Goal: Obtain resource: Obtain resource

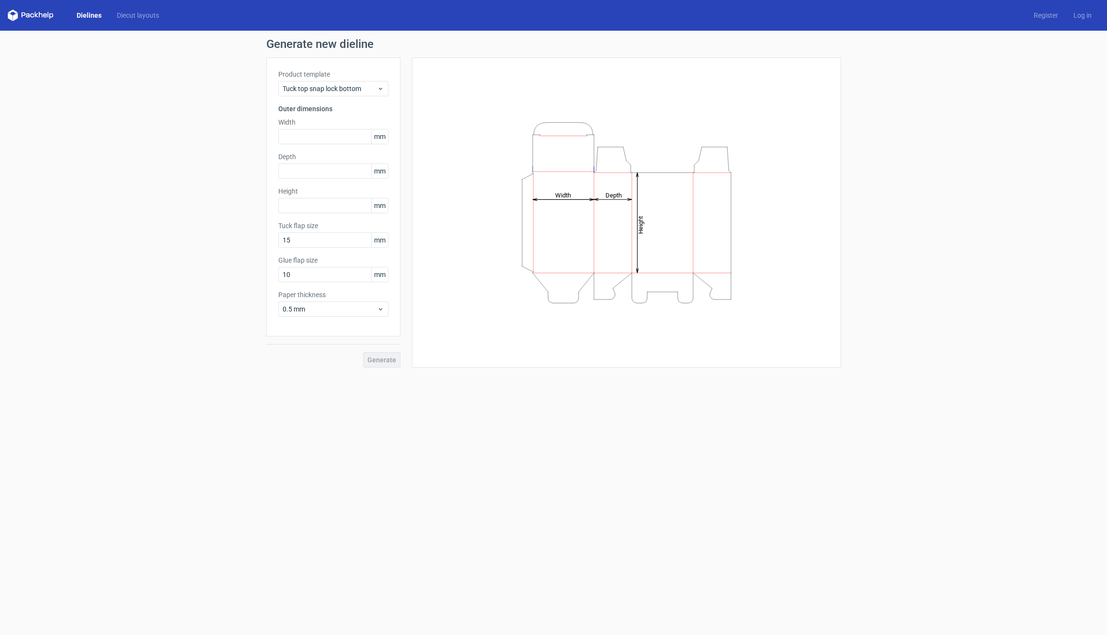
click at [202, 135] on div "Generate new dieline Product template Tuck top snap lock bottom Outer dimension…" at bounding box center [553, 203] width 1107 height 344
click at [320, 90] on span "Tuck top snap lock bottom" at bounding box center [330, 89] width 94 height 10
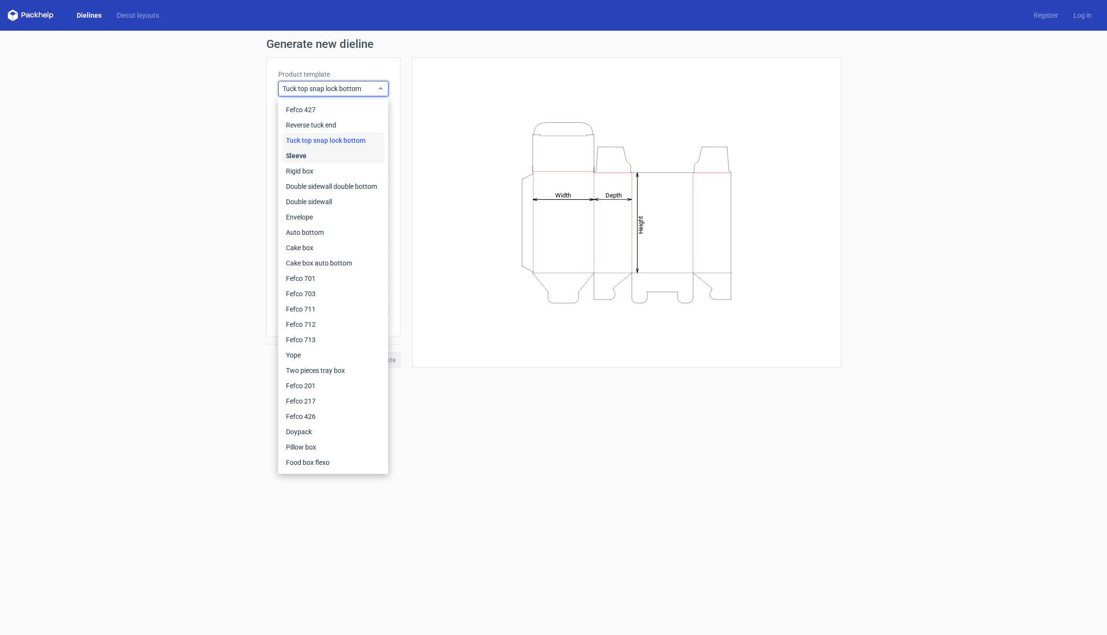
click at [316, 156] on div "Sleeve" at bounding box center [333, 155] width 103 height 15
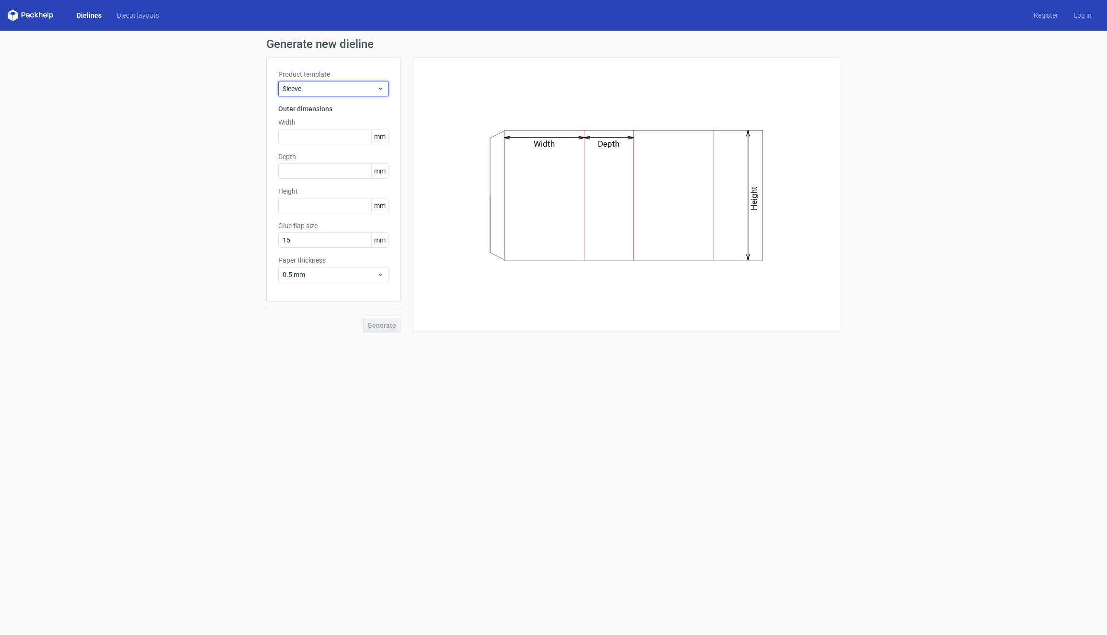
click at [342, 85] on span "Sleeve" at bounding box center [330, 89] width 94 height 10
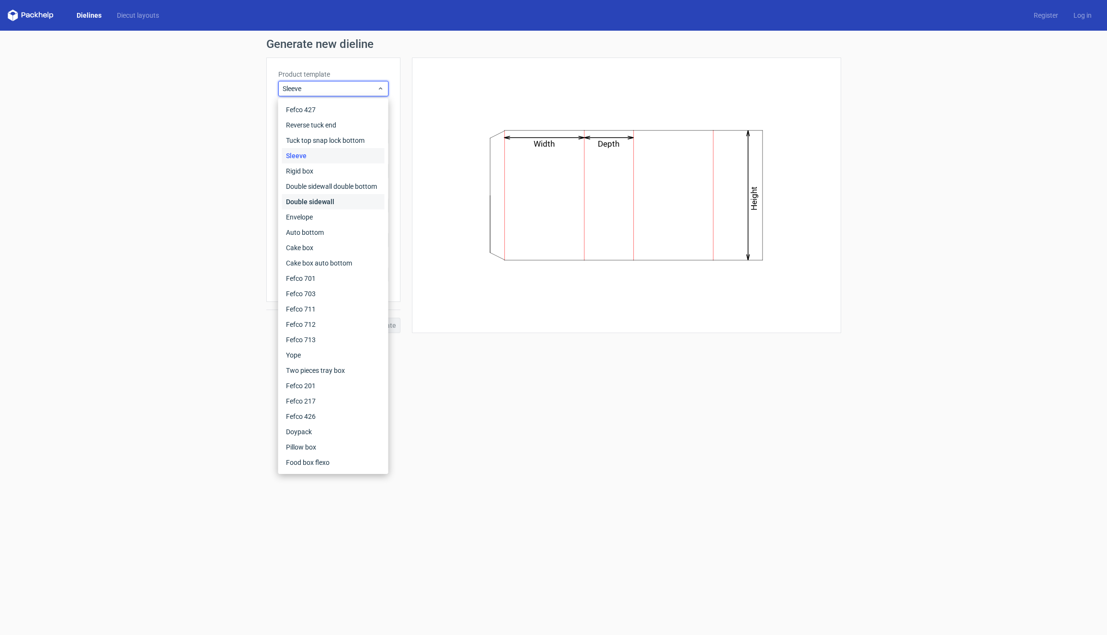
click at [323, 203] on div "Double sidewall" at bounding box center [333, 201] width 103 height 15
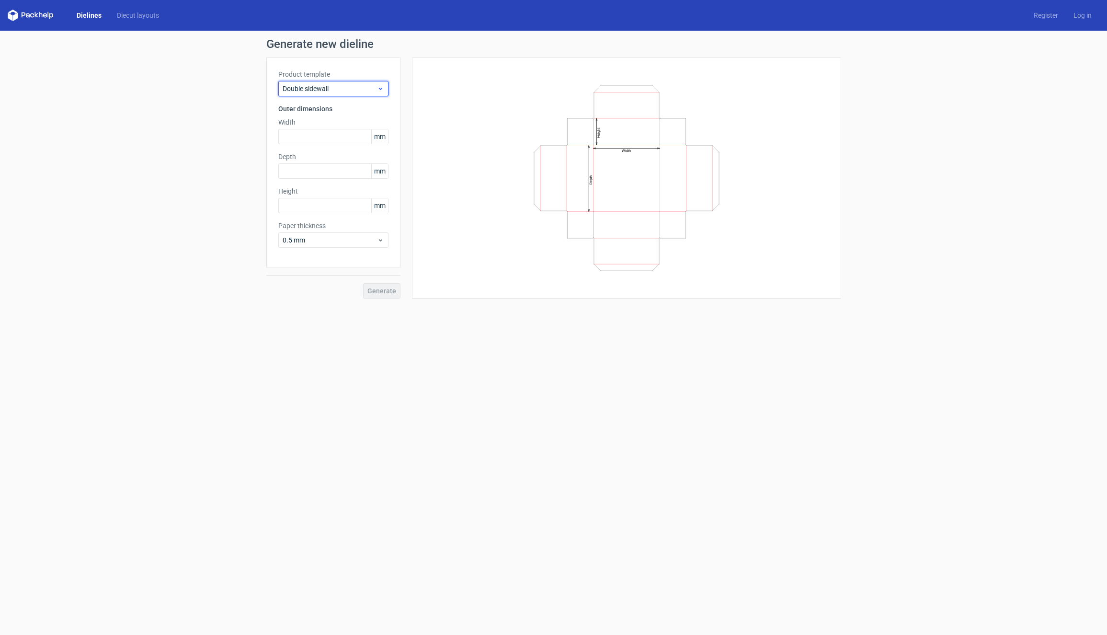
click at [350, 86] on span "Double sidewall" at bounding box center [330, 89] width 94 height 10
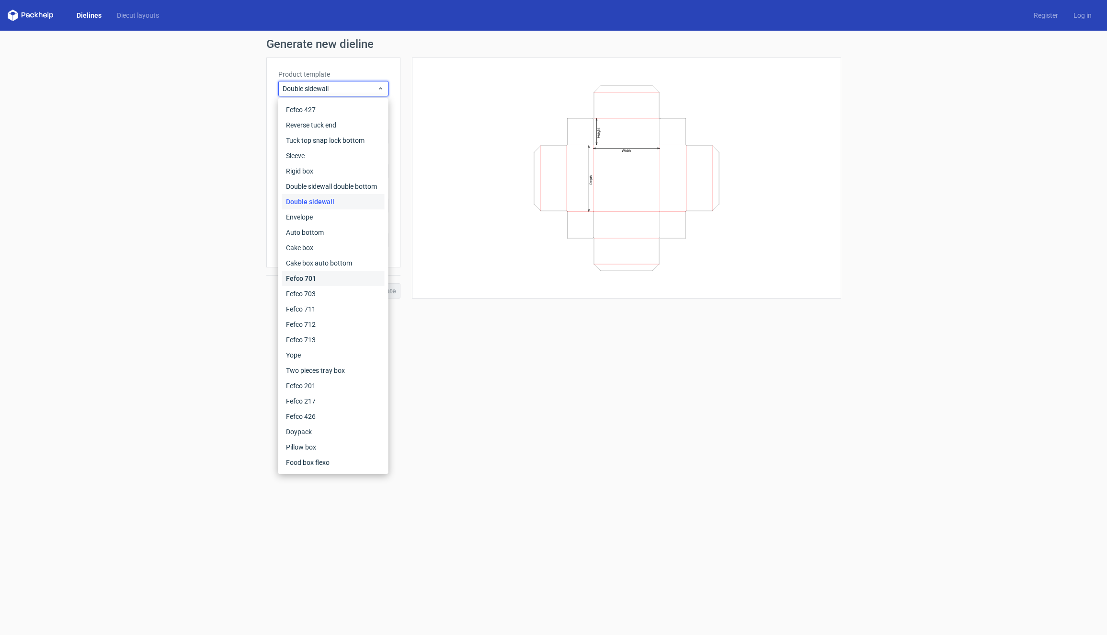
click at [321, 271] on div "Fefco 701" at bounding box center [333, 278] width 103 height 15
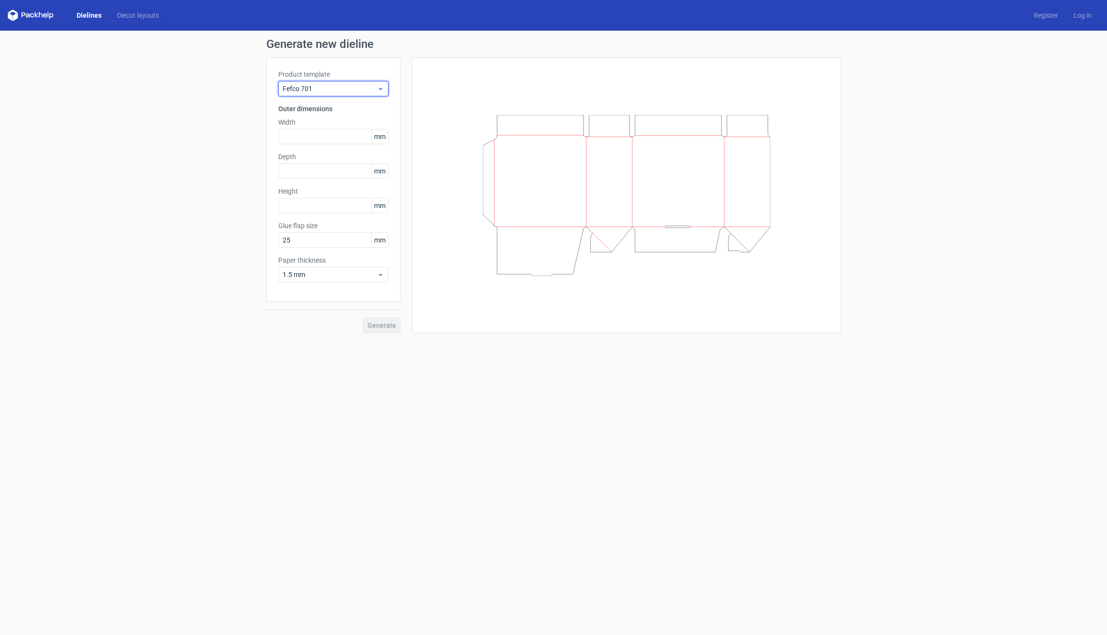
click at [338, 85] on span "Fefco 701" at bounding box center [330, 89] width 94 height 10
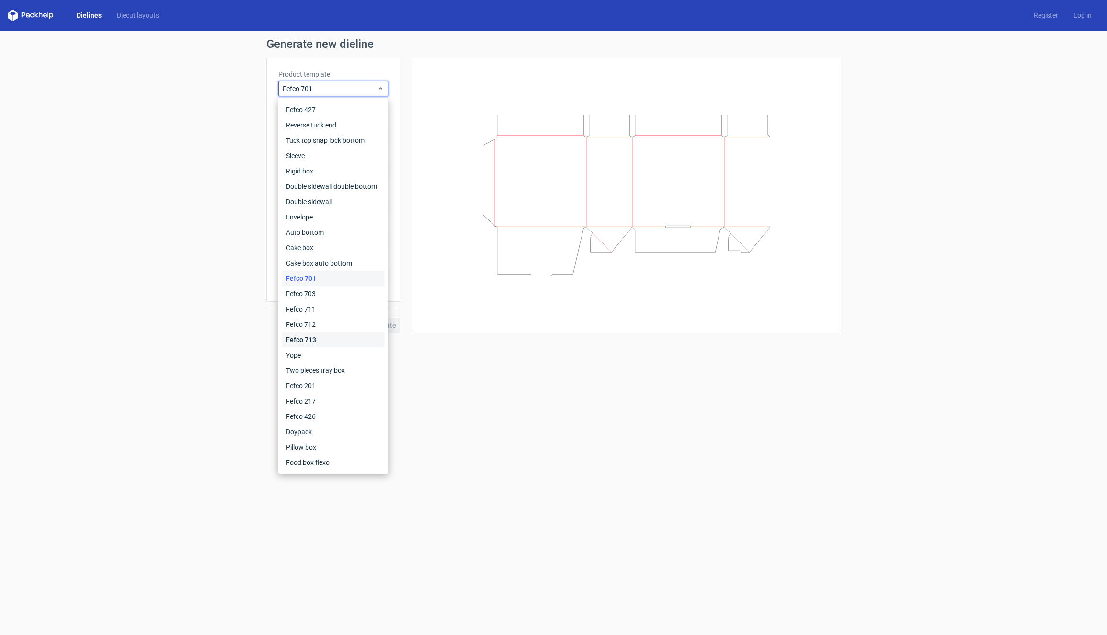
click at [317, 337] on div "Fefco 713" at bounding box center [333, 339] width 103 height 15
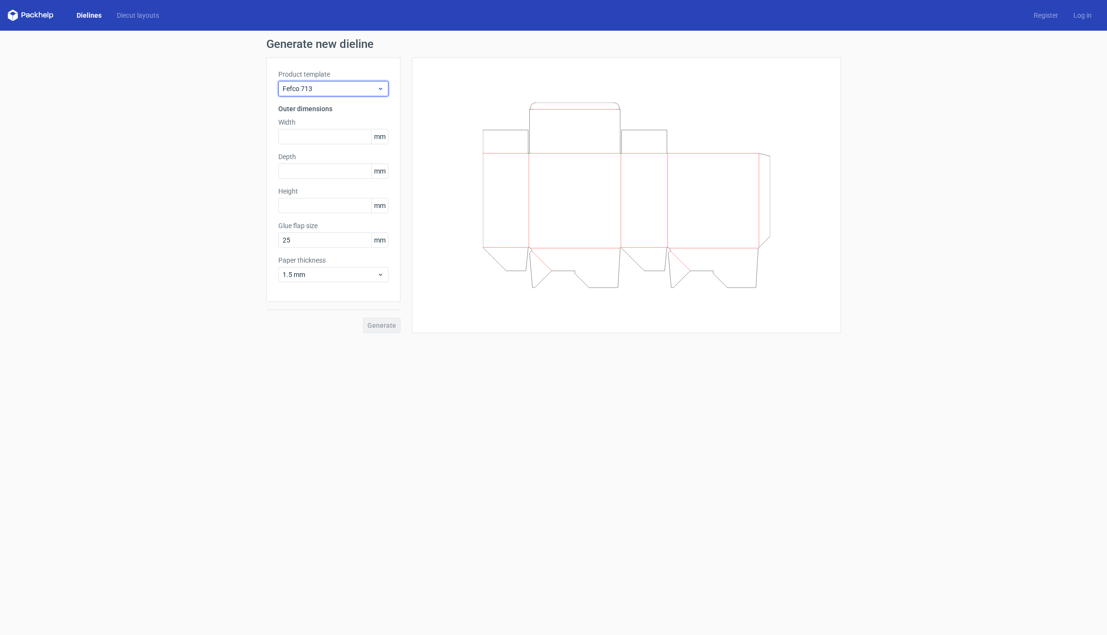
click at [343, 82] on div "Fefco 713" at bounding box center [333, 88] width 110 height 15
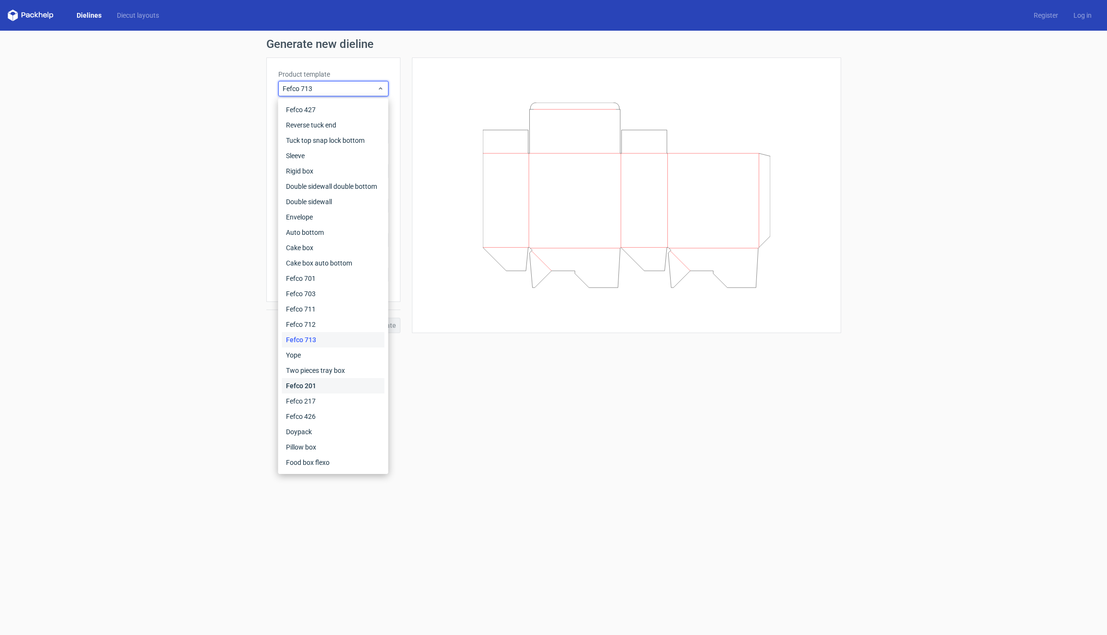
click at [315, 391] on div "Fefco 201" at bounding box center [333, 385] width 103 height 15
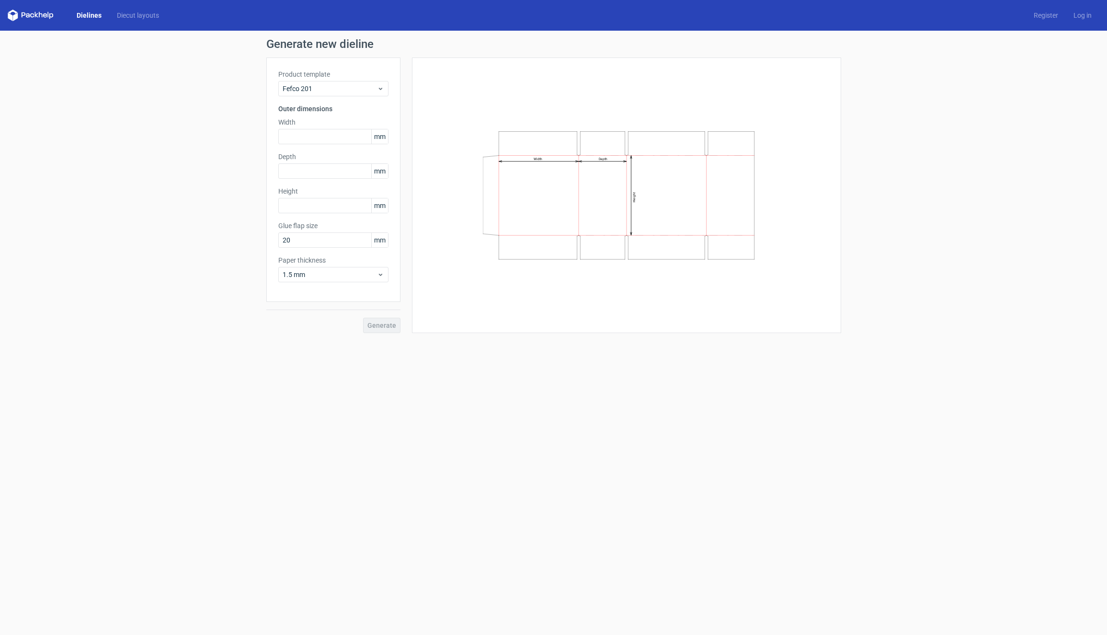
click at [197, 104] on div "Generate new dieline Product template Fefco 201 Outer dimensions Width mm Depth…" at bounding box center [553, 186] width 1107 height 310
click at [227, 93] on div "Generate new dieline Product template Fefco 201 Outer dimensions Width mm Depth…" at bounding box center [553, 186] width 1107 height 310
click at [302, 46] on h1 "Generate new dieline" at bounding box center [553, 43] width 575 height 11
click at [86, 13] on link "Dielines" at bounding box center [89, 16] width 40 height 10
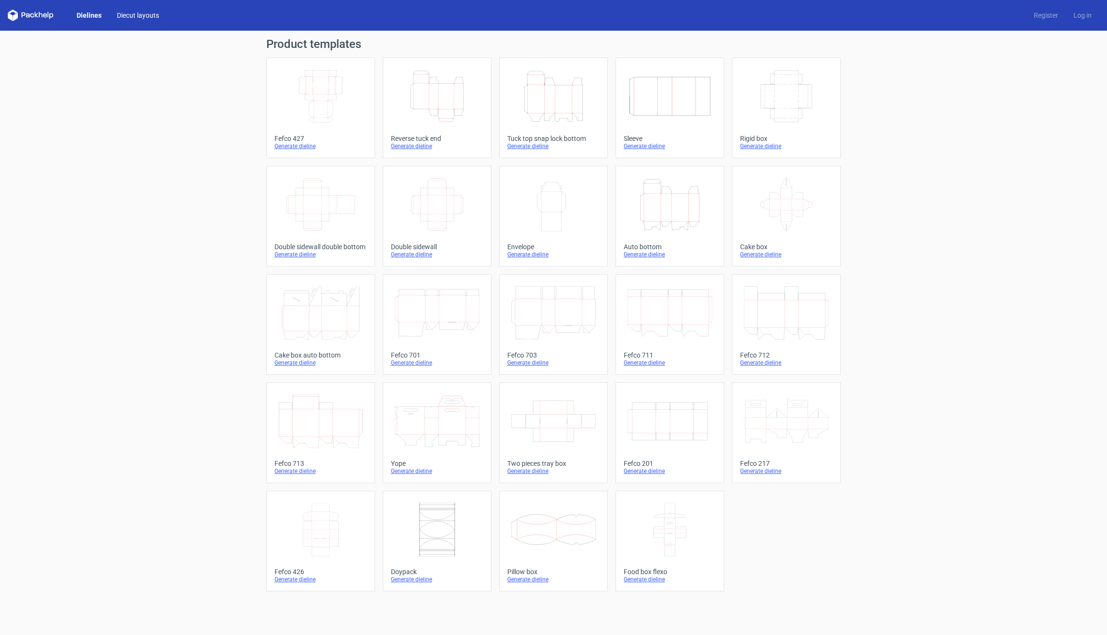
click at [153, 19] on link "Diecut layouts" at bounding box center [137, 16] width 57 height 10
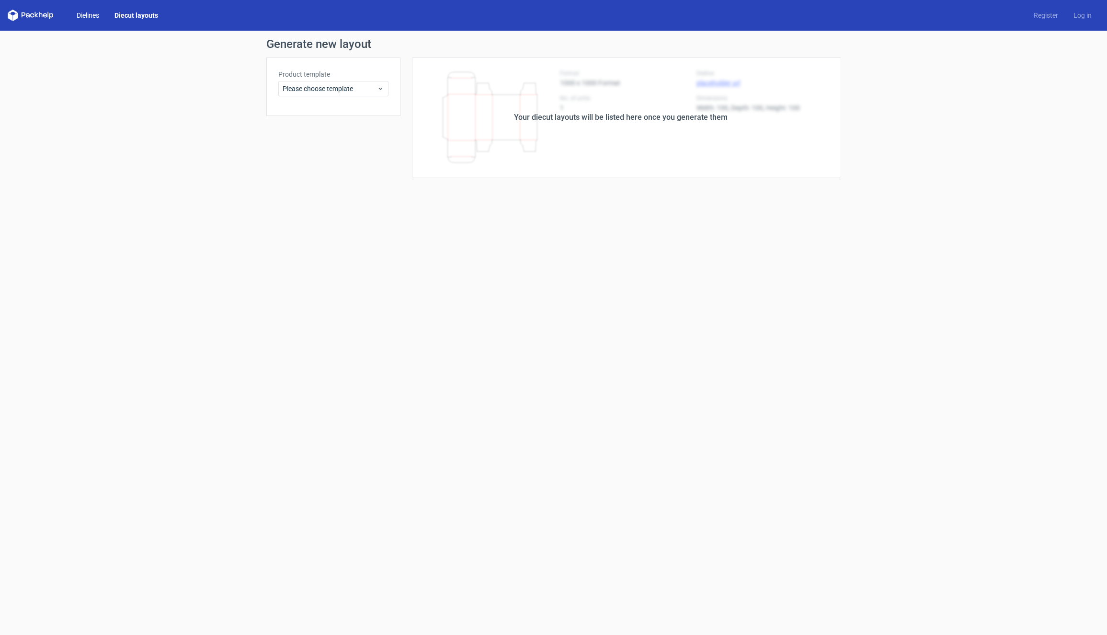
click at [94, 15] on link "Dielines" at bounding box center [88, 16] width 38 height 10
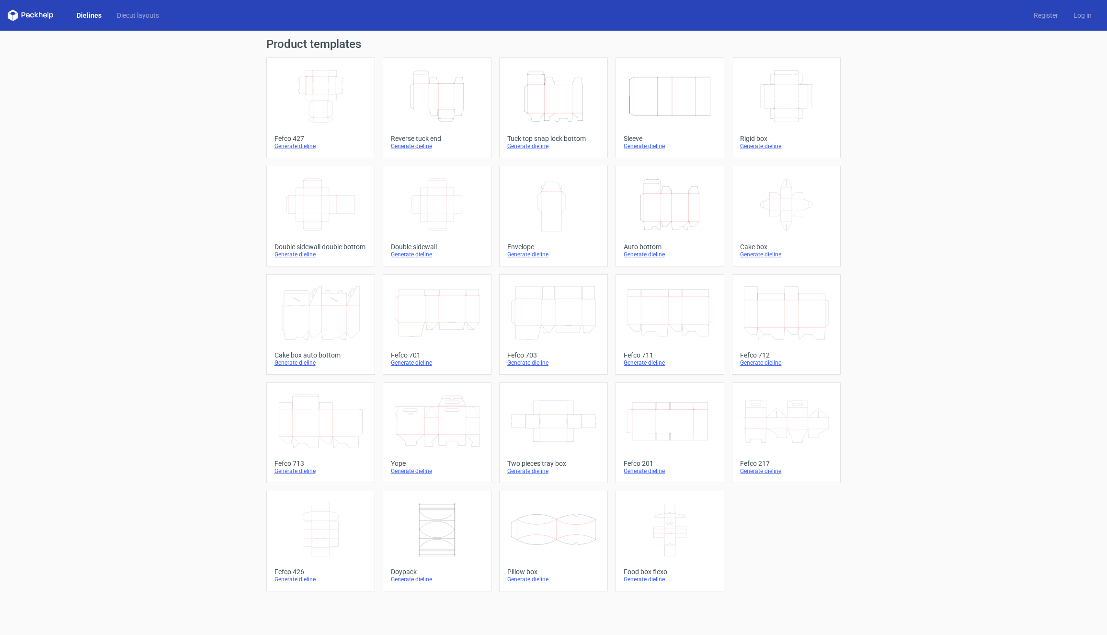
click at [139, 106] on div "Product templates Width Depth Height Fefco 427 Generate dieline Height Depth Wi…" at bounding box center [553, 333] width 1107 height 604
click at [252, 124] on div "Product templates Width Depth Height Fefco 427 Generate dieline Height Depth Wi…" at bounding box center [553, 333] width 1107 height 604
click at [33, 16] on icon at bounding box center [31, 15] width 46 height 11
click at [36, 14] on polygon at bounding box center [36, 15] width 4 height 6
click at [50, 15] on icon at bounding box center [31, 15] width 46 height 11
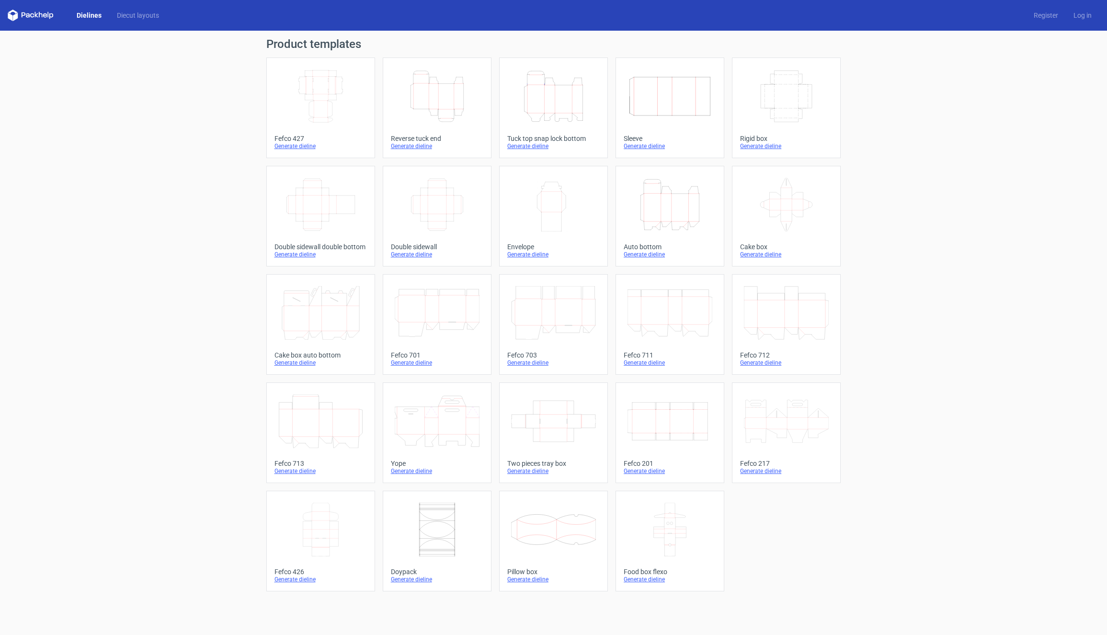
click at [204, 272] on div "Product templates Width Depth Height Fefco 427 Generate dieline Height Depth Wi…" at bounding box center [553, 333] width 1107 height 604
click at [200, 363] on div "Product templates Width Depth Height Fefco 427 Generate dieline Height Depth Wi…" at bounding box center [553, 333] width 1107 height 604
